Goal: Find specific page/section: Find specific page/section

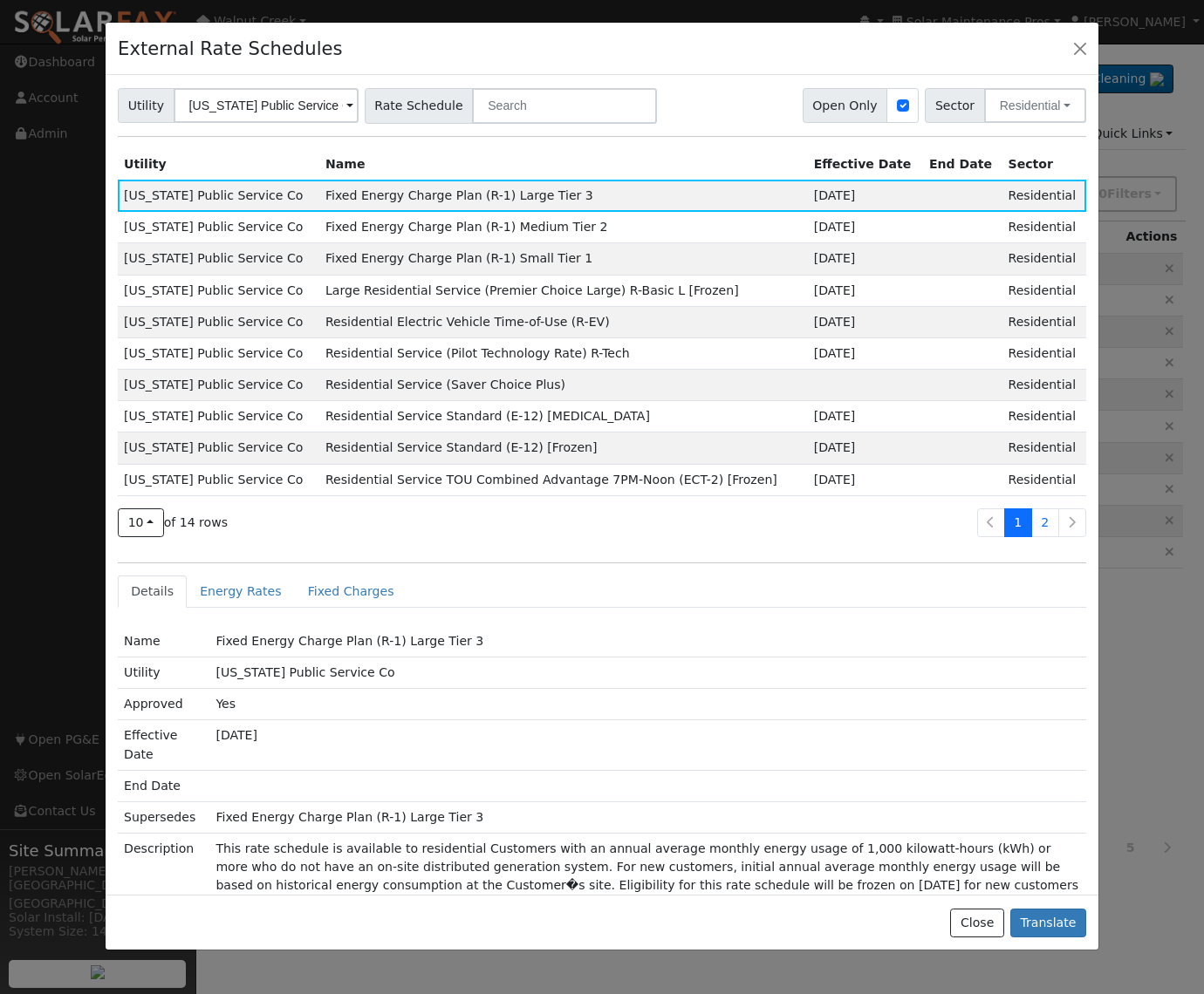
scroll to position [218, 0]
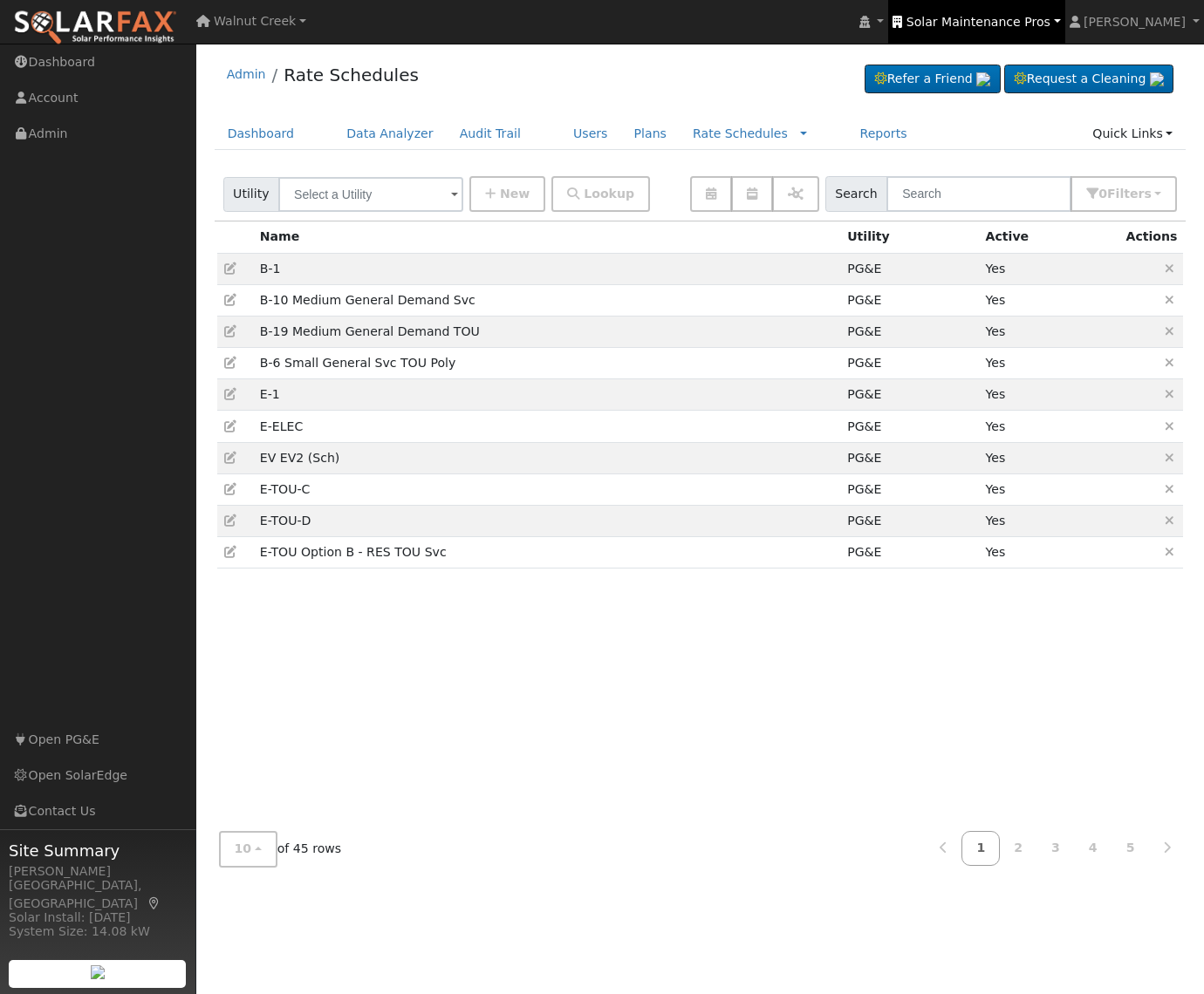
click at [1015, 19] on span "Solar Maintenance Pros" at bounding box center [979, 22] width 144 height 14
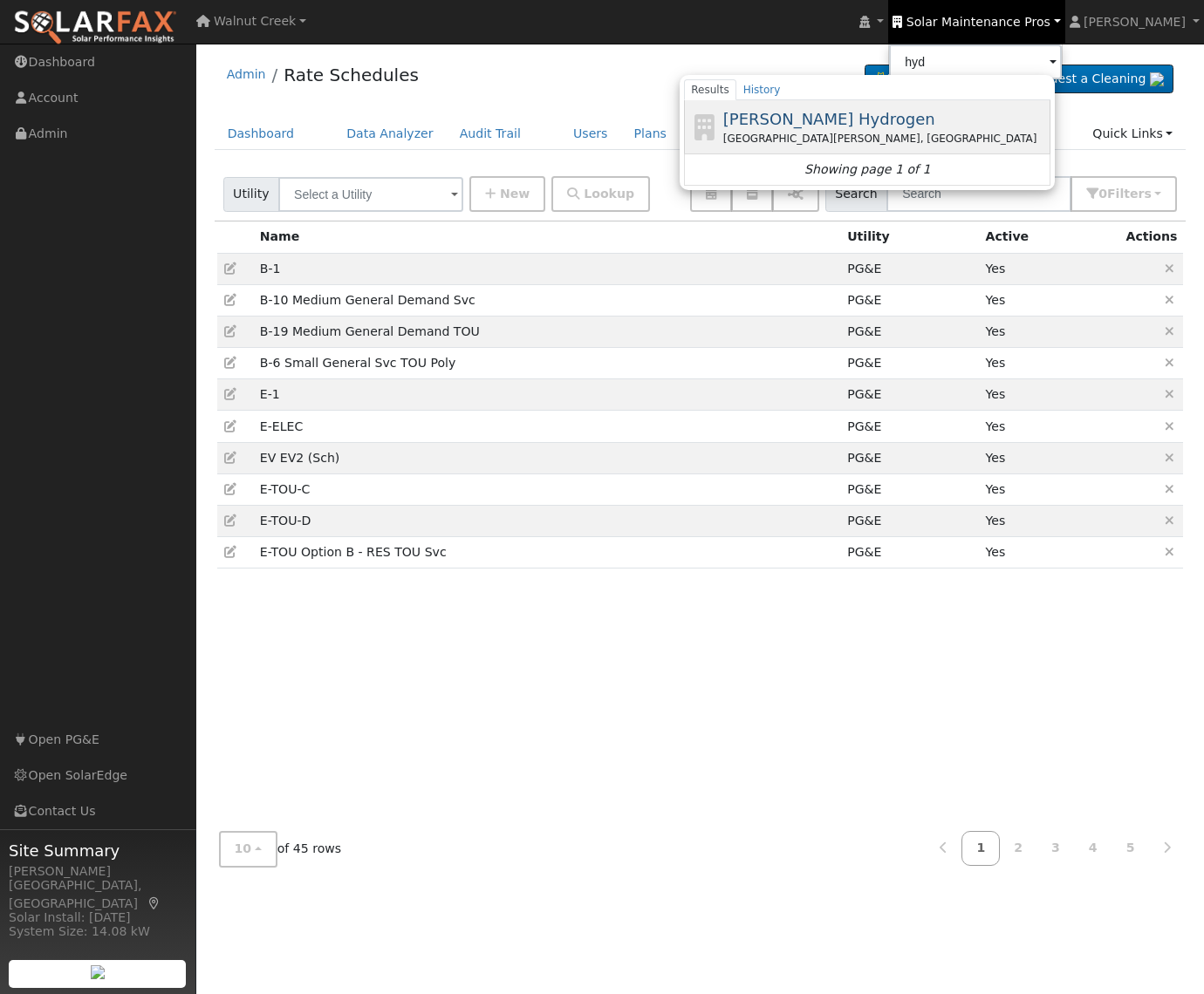
click at [937, 119] on div "[PERSON_NAME] Hydrogen [GEOGRAPHIC_DATA][PERSON_NAME], [GEOGRAPHIC_DATA]" at bounding box center [884, 127] width 324 height 39
type input "[PERSON_NAME] Hydrogen"
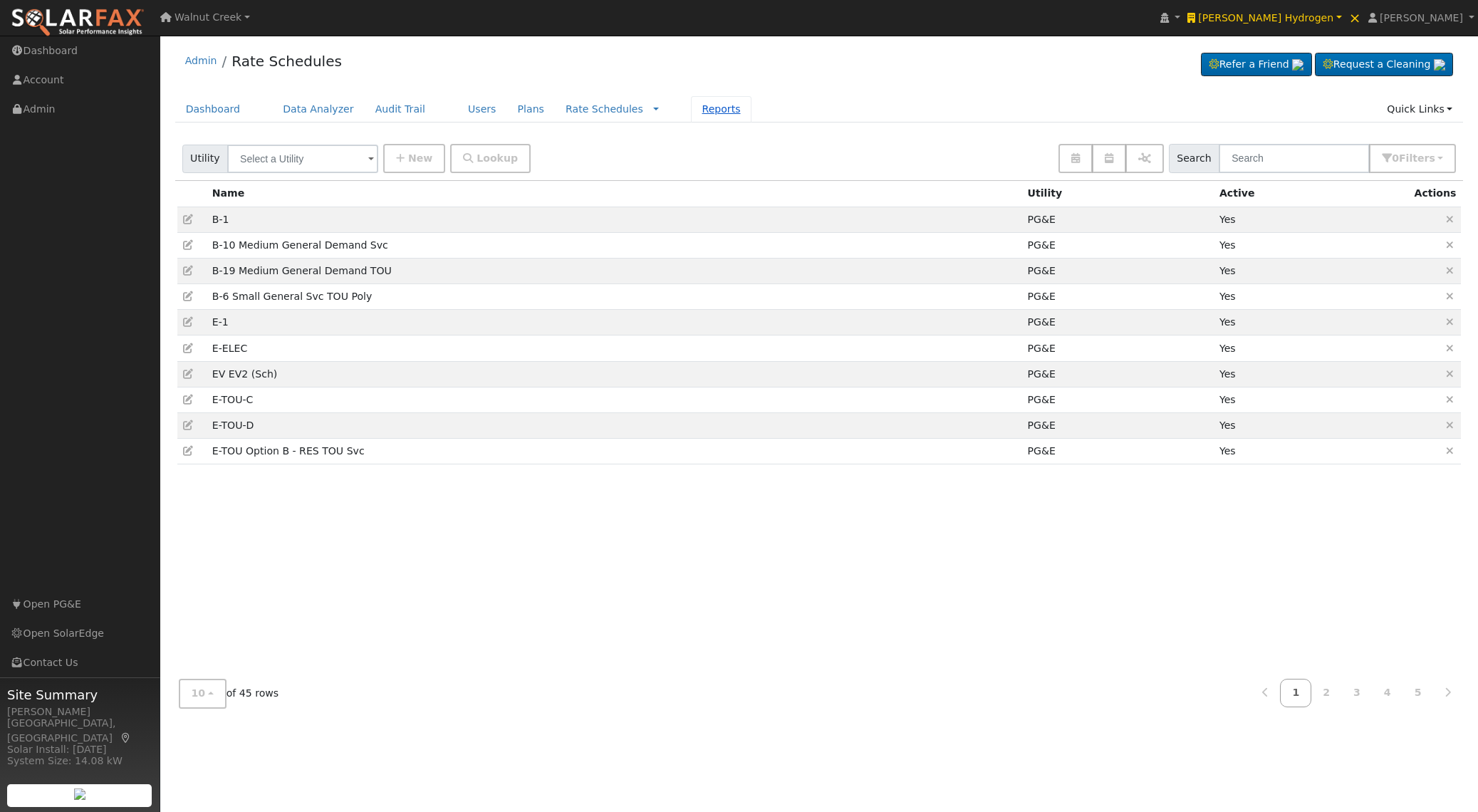
click at [691, 104] on link "Reports" at bounding box center [721, 109] width 60 height 27
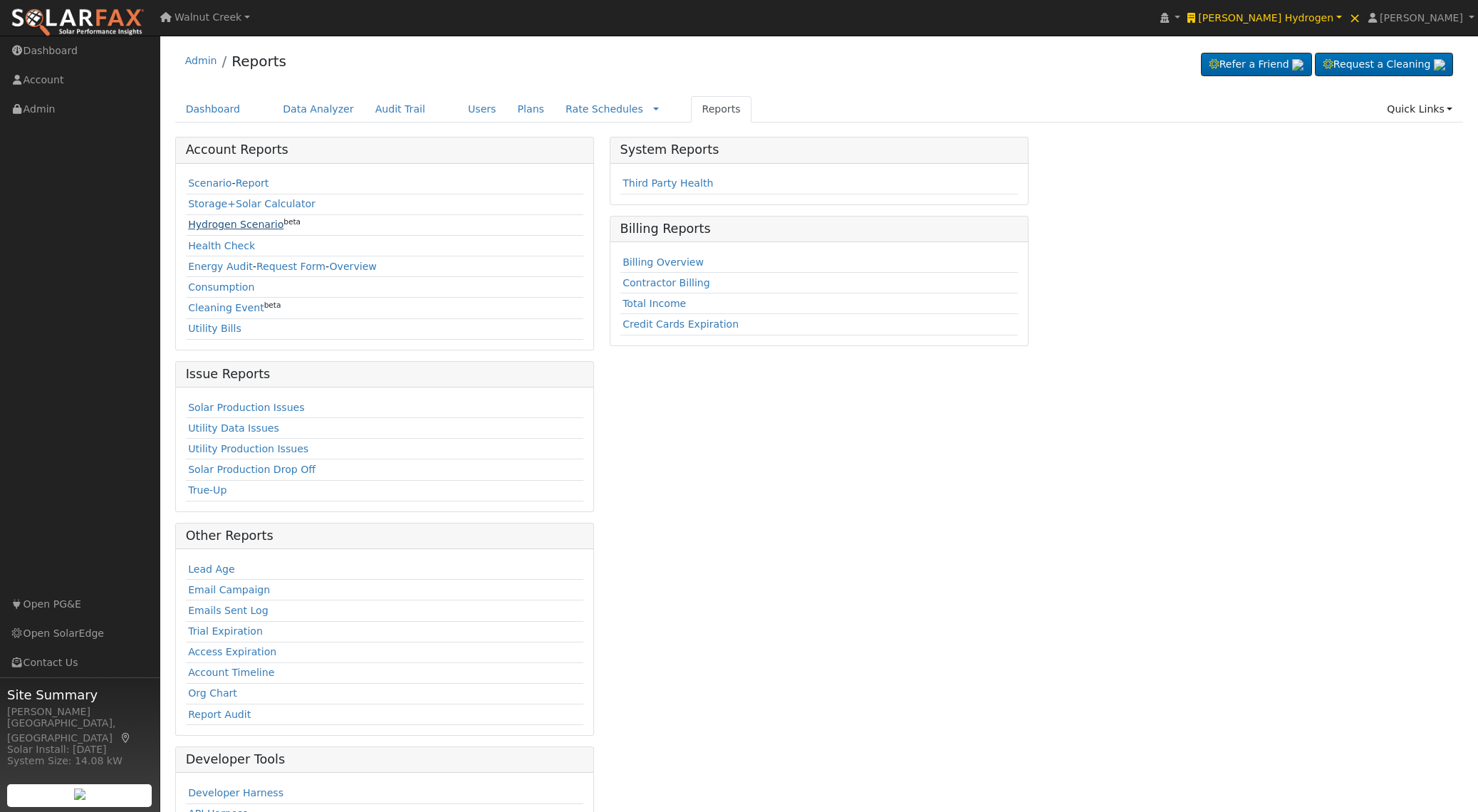
click at [228, 224] on link "Hydrogen Scenario" at bounding box center [236, 224] width 96 height 11
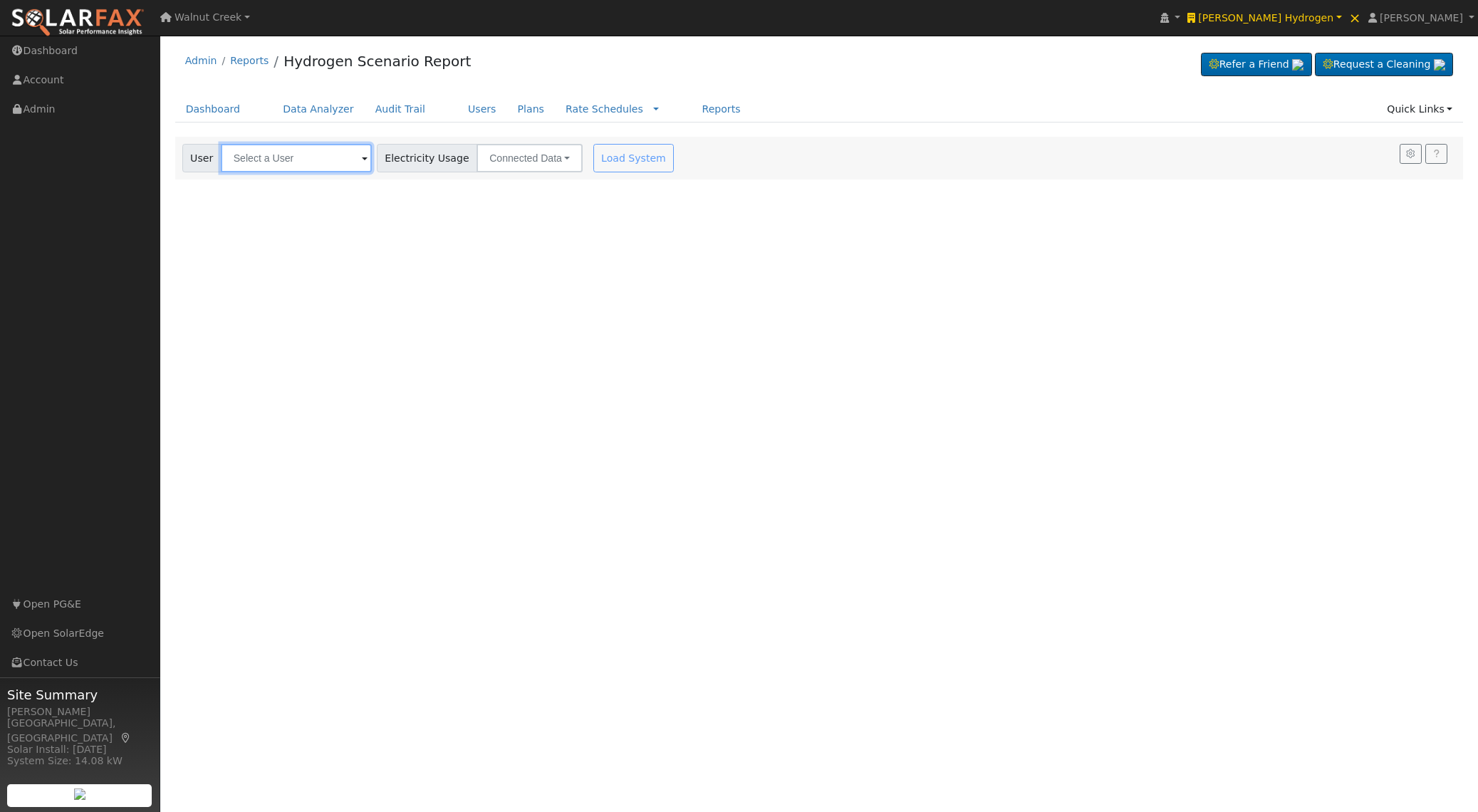
click at [278, 169] on input "text" at bounding box center [297, 158] width 151 height 28
